Goal: Task Accomplishment & Management: Use online tool/utility

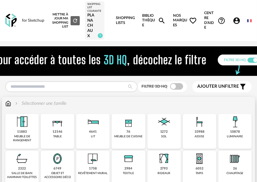
click at [235, 128] on img at bounding box center [235, 122] width 16 height 16
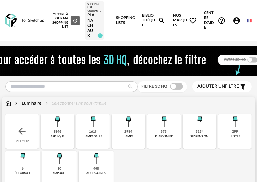
click at [200, 126] on img at bounding box center [200, 122] width 16 height 16
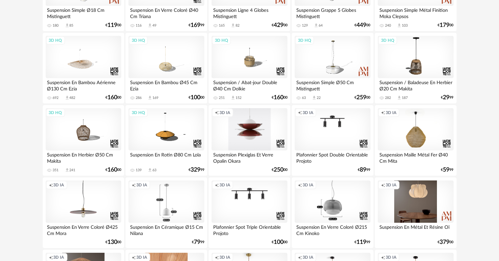
scroll to position [307, 0]
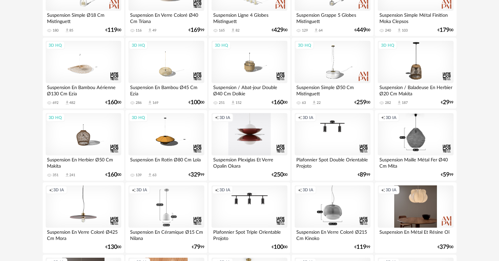
click at [257, 139] on div "Creation icon 3D IA" at bounding box center [416, 134] width 76 height 43
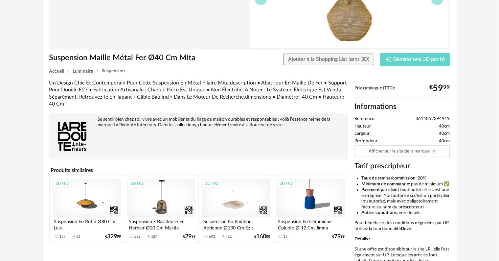
scroll to position [22, 0]
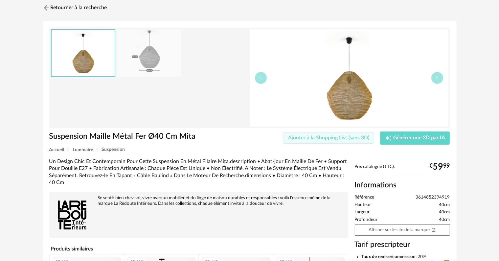
click at [257, 137] on span "Ajouter à la Shopping List (sans 3D)" at bounding box center [329, 137] width 82 height 5
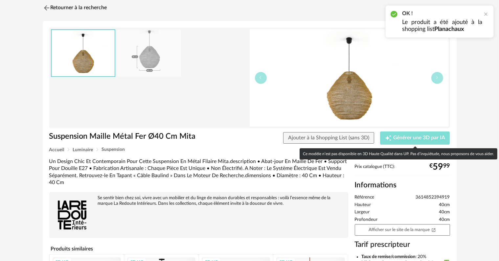
click at [257, 137] on icon "Creation icon" at bounding box center [389, 138] width 6 height 6
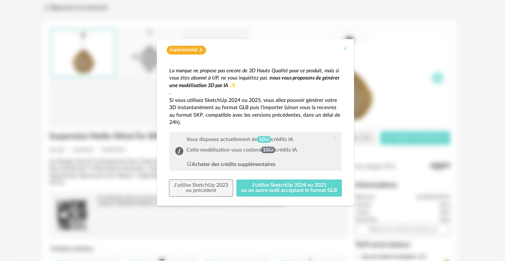
click at [257, 47] on icon "Close" at bounding box center [344, 48] width 5 height 5
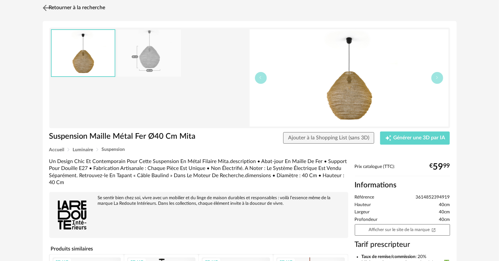
click at [46, 6] on img at bounding box center [46, 8] width 10 height 10
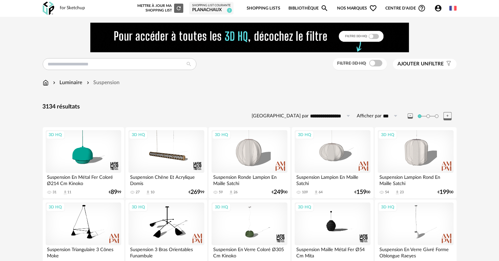
click at [257, 64] on span "Ajouter un" at bounding box center [413, 63] width 31 height 5
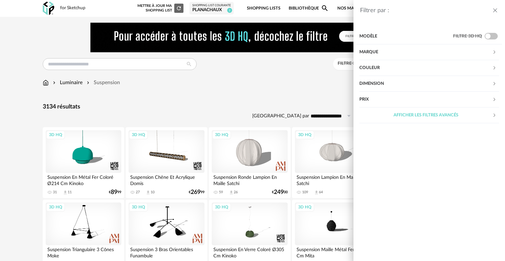
click at [257, 54] on div "Marque" at bounding box center [425, 52] width 133 height 16
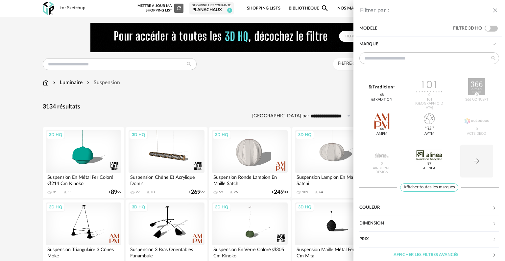
scroll to position [12, 0]
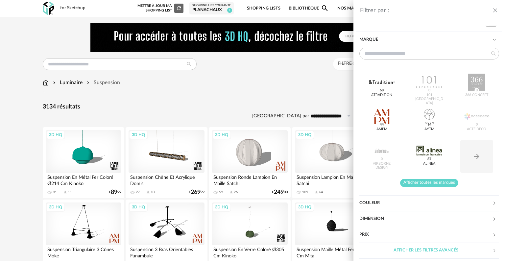
click at [257, 182] on span "Afficher toutes les marques" at bounding box center [429, 183] width 58 height 8
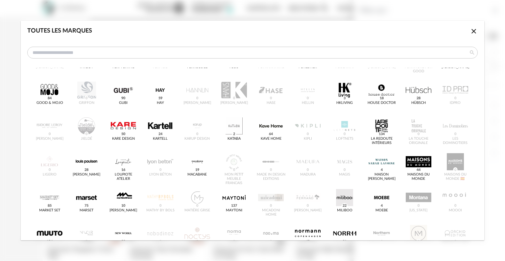
scroll to position [175, 0]
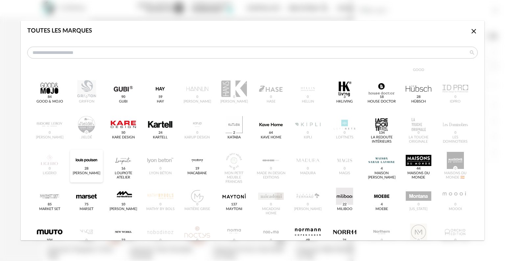
click at [85, 174] on div "[PERSON_NAME] 28" at bounding box center [87, 173] width 28 height 4
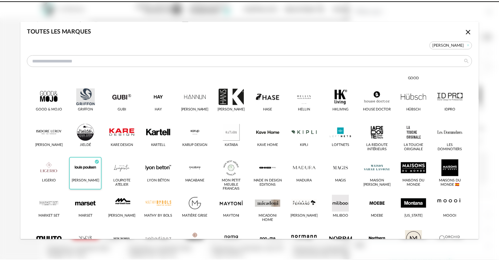
scroll to position [183, 0]
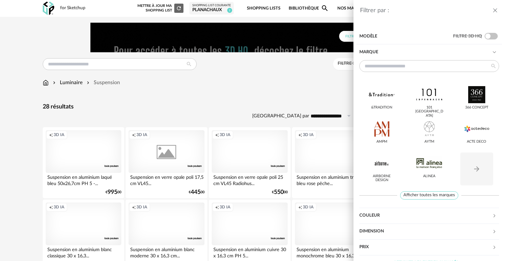
click at [252, 108] on div "Filtrer par : Modèle Filtre 3D HQ Marque &tradition 101 [GEOGRAPHIC_DATA] 366 C…" at bounding box center [252, 130] width 505 height 261
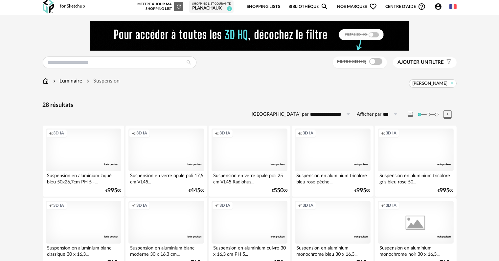
scroll to position [0, 0]
